Goal: Information Seeking & Learning: Learn about a topic

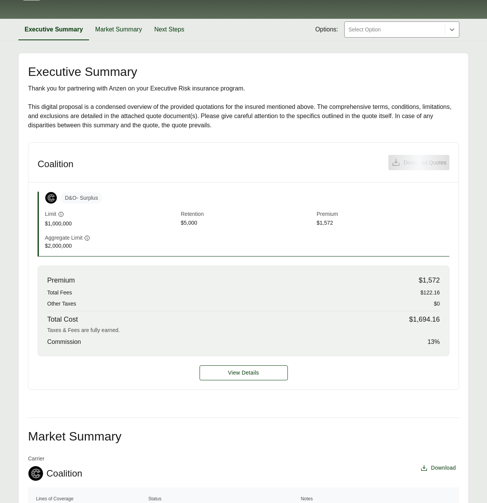
scroll to position [114, 0]
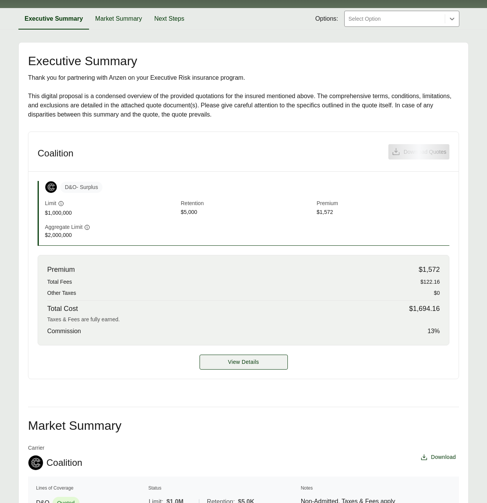
click at [234, 361] on span "View Details" at bounding box center [243, 362] width 31 height 8
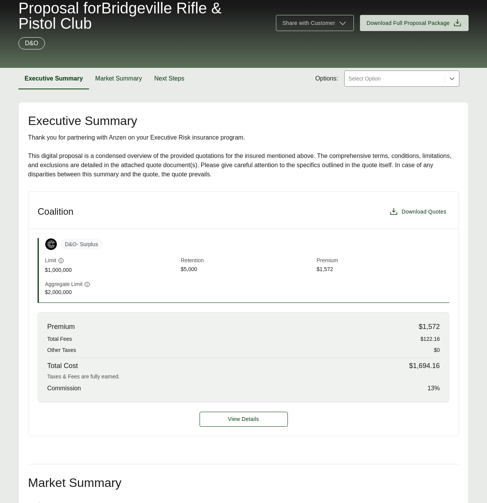
scroll to position [78, 0]
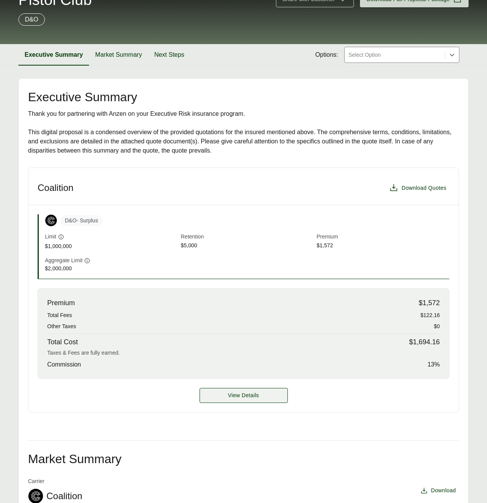
click at [230, 396] on span "View Details" at bounding box center [243, 396] width 31 height 8
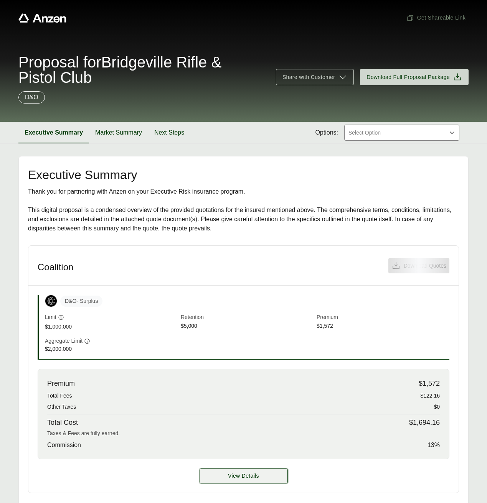
click at [227, 476] on button "View Details" at bounding box center [244, 476] width 88 height 15
